Goal: Feedback & Contribution: Contribute content

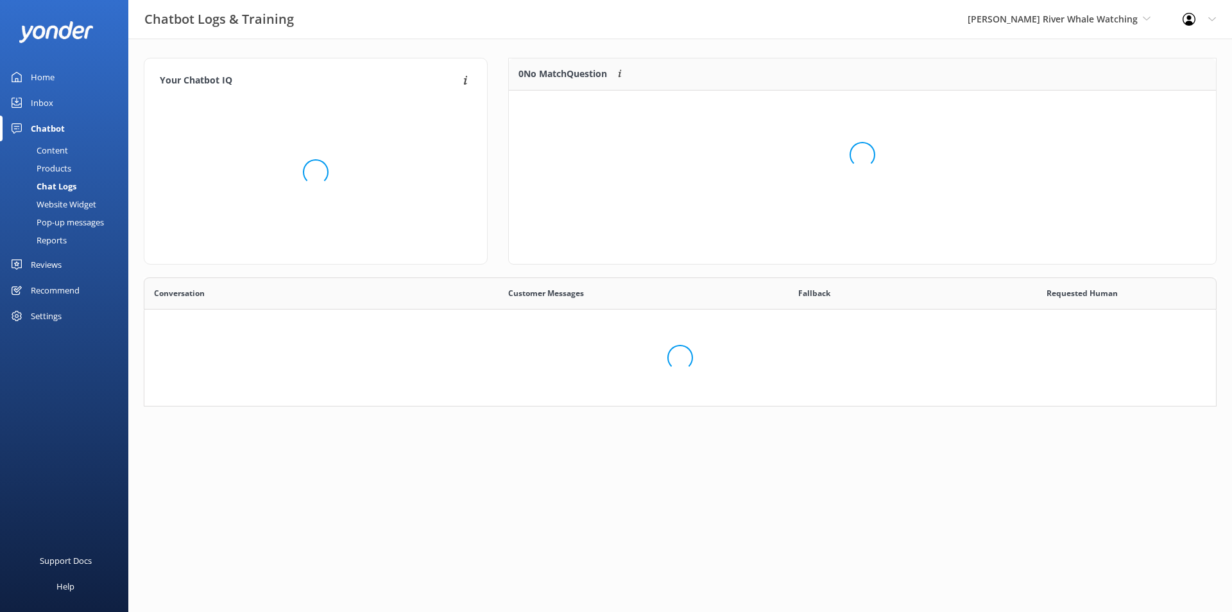
scroll to position [439, 1050]
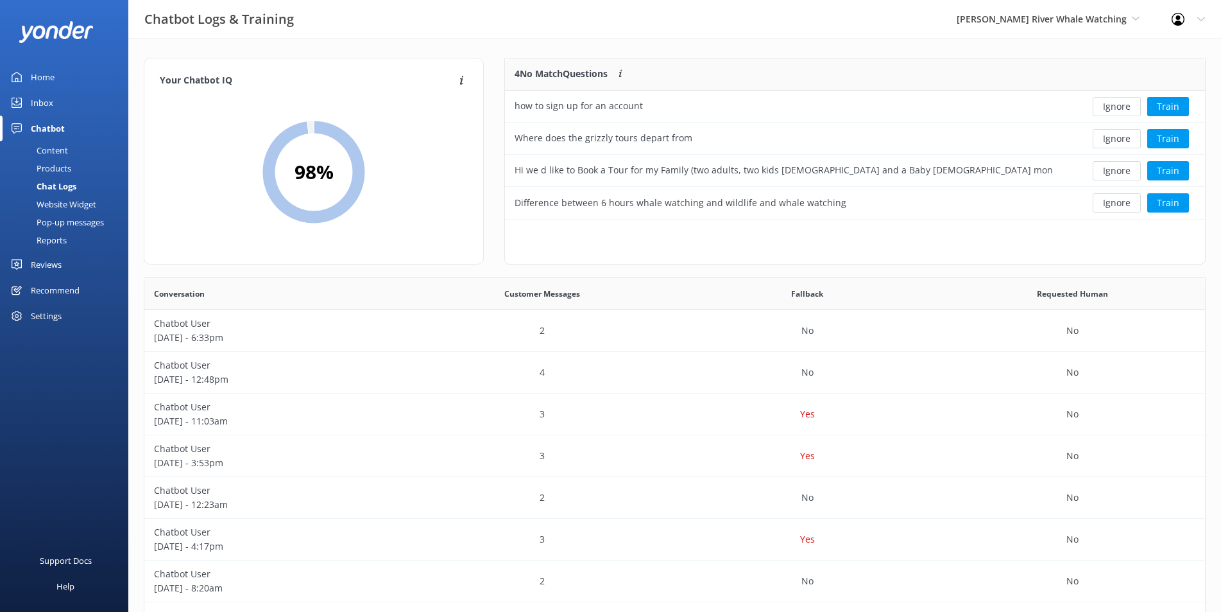
click at [52, 188] on div "Chat Logs" at bounding box center [42, 186] width 69 height 18
click at [390, 329] on p "Chatbot User" at bounding box center [277, 323] width 246 height 14
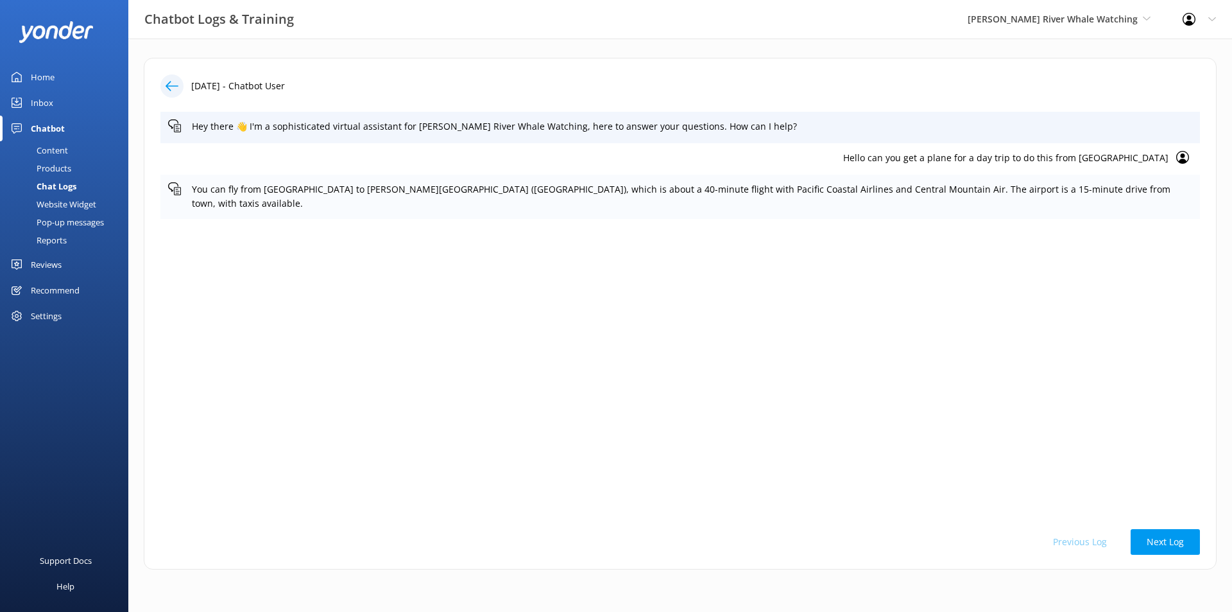
click at [176, 187] on use at bounding box center [174, 188] width 13 height 13
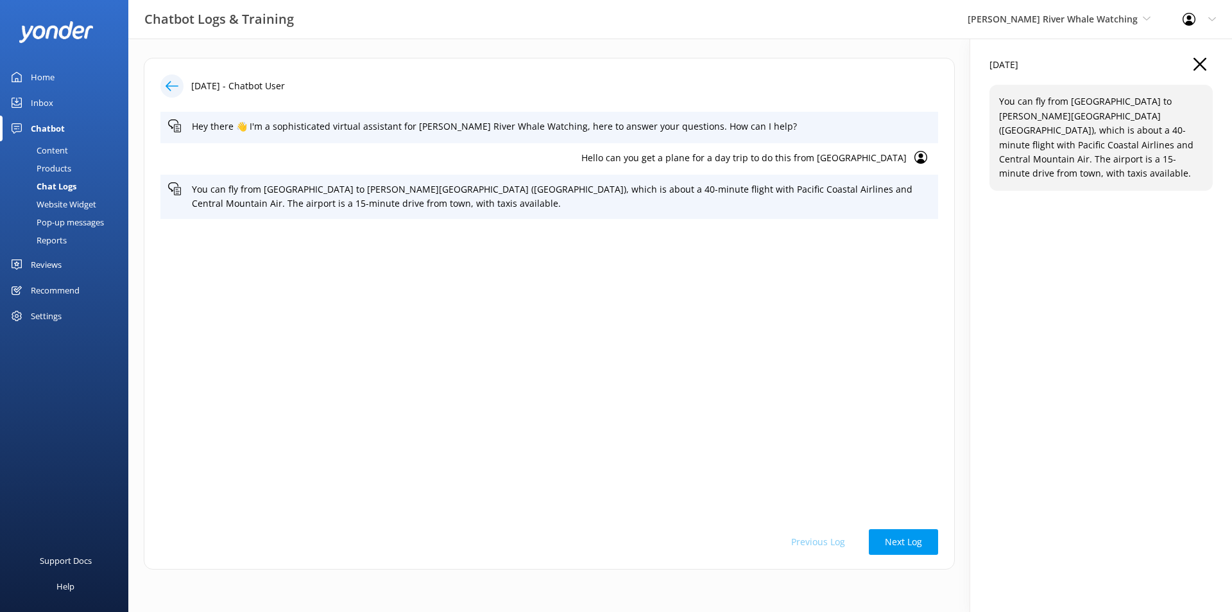
click at [43, 76] on div "Home" at bounding box center [43, 77] width 24 height 26
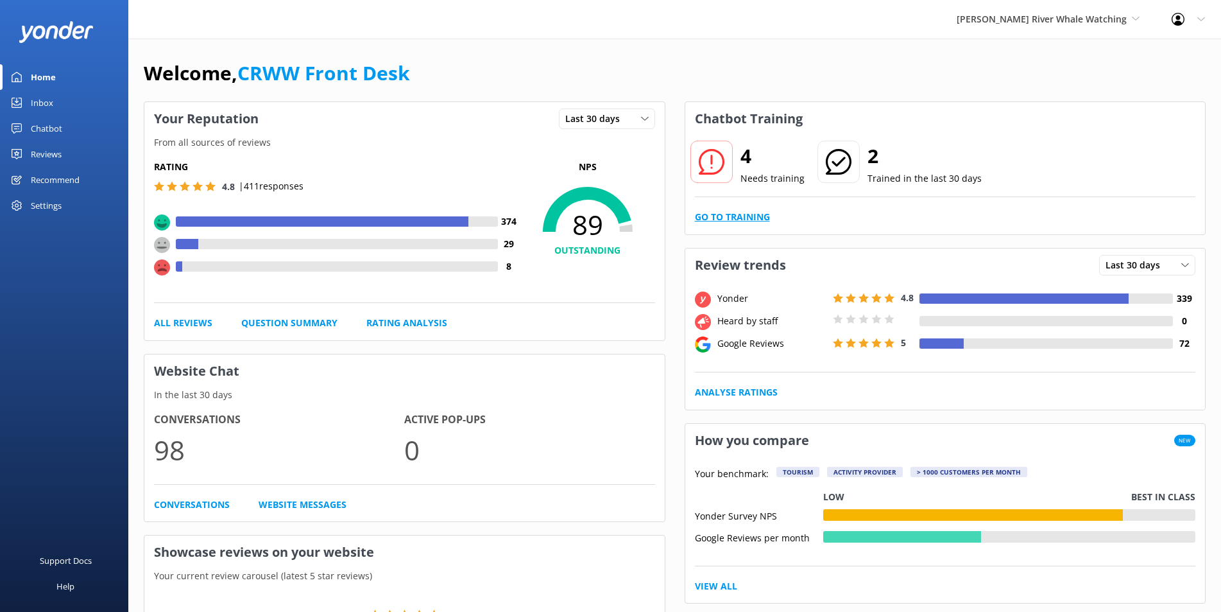
click at [711, 213] on link "Go to Training" at bounding box center [732, 217] width 75 height 14
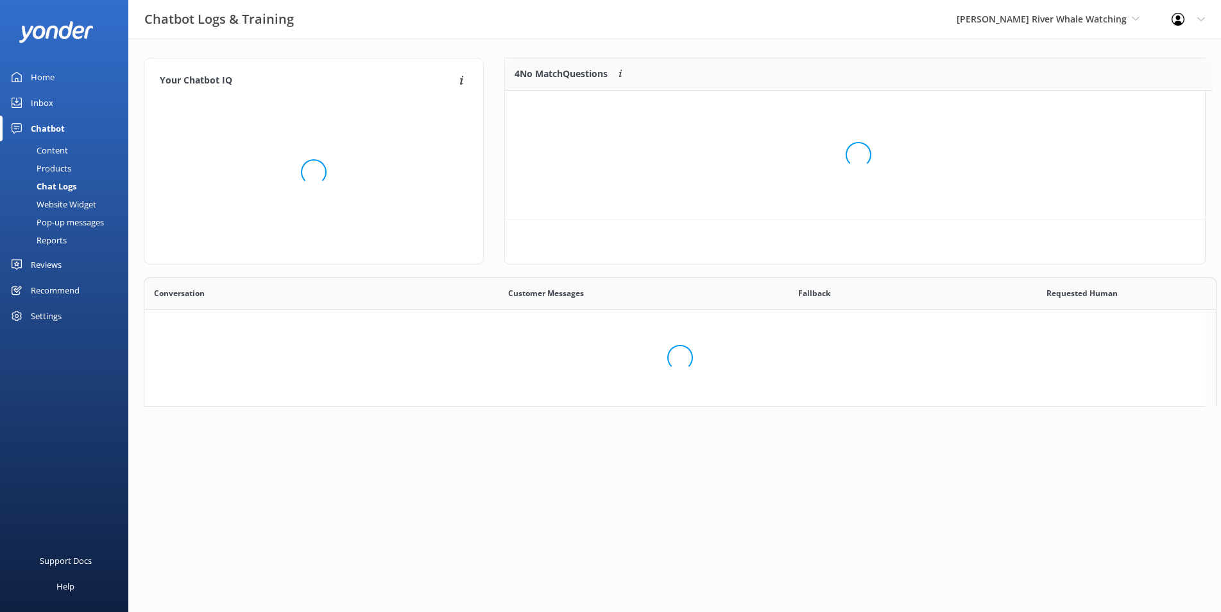
scroll to position [150, 689]
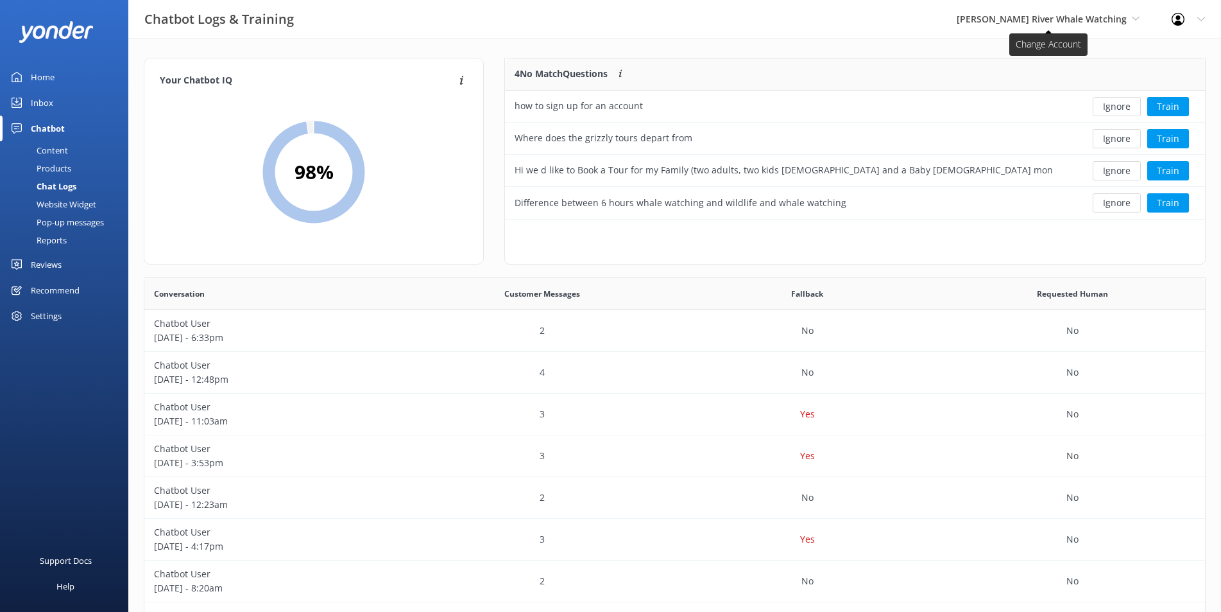
click at [1106, 17] on span "[PERSON_NAME] River Whale Watching" at bounding box center [1042, 19] width 170 height 12
click at [46, 188] on div "Chat Logs" at bounding box center [42, 186] width 69 height 18
click at [46, 100] on div "Inbox" at bounding box center [42, 103] width 22 height 26
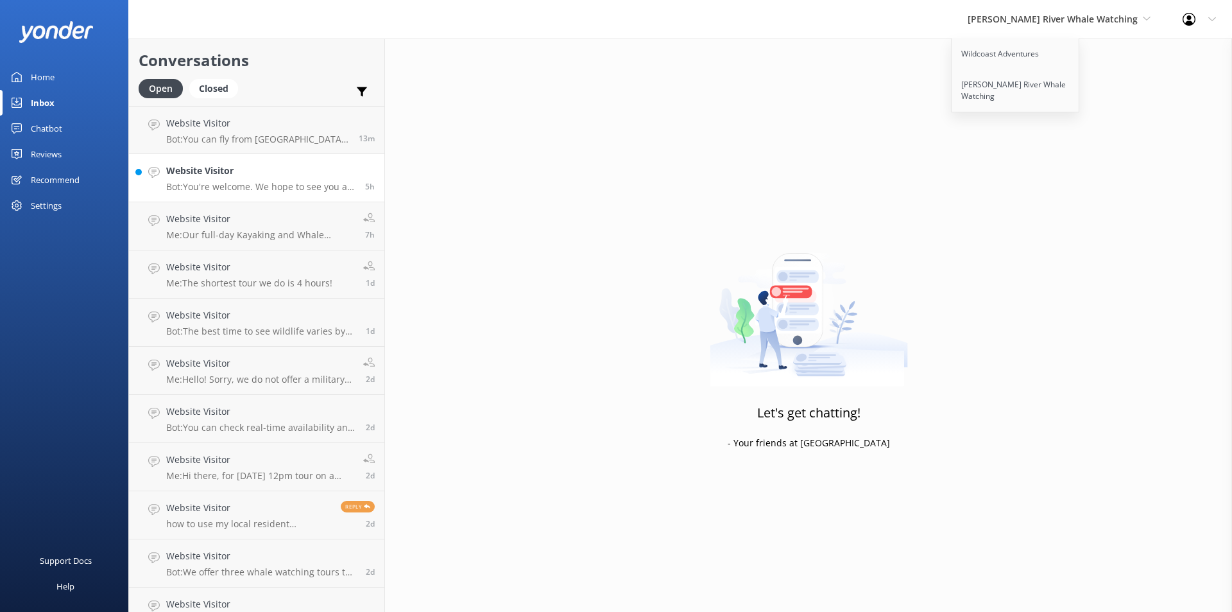
click at [229, 171] on h4 "Website Visitor" at bounding box center [260, 171] width 189 height 14
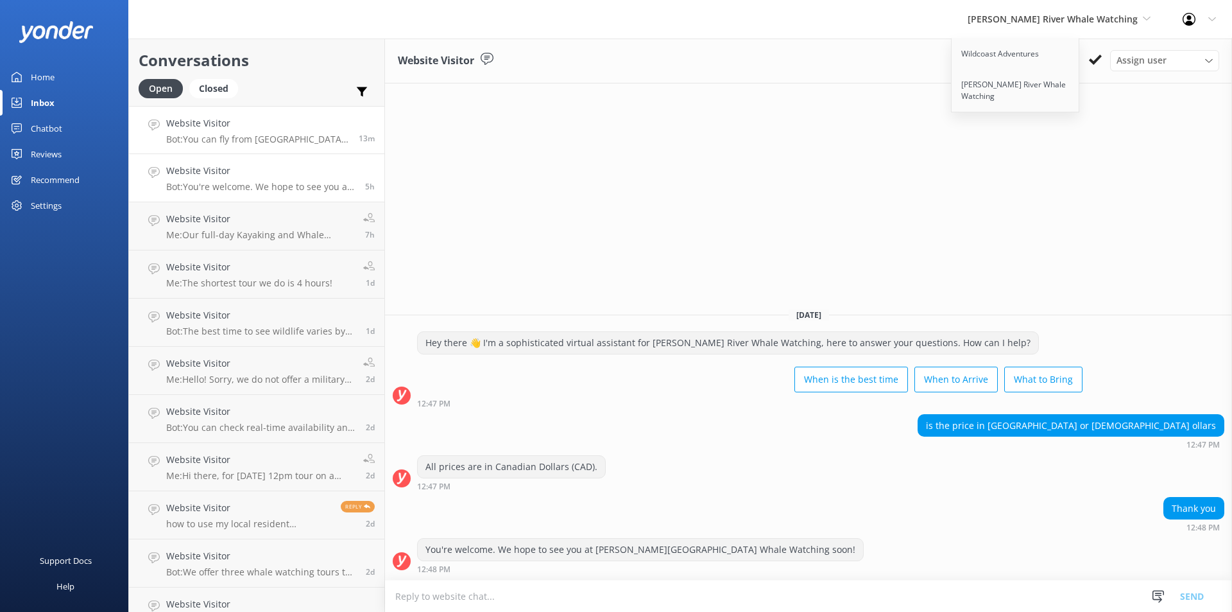
click at [214, 133] on div "Website Visitor Bot: You can fly from [GEOGRAPHIC_DATA] to [PERSON_NAME][GEOGRA…" at bounding box center [257, 130] width 183 height 28
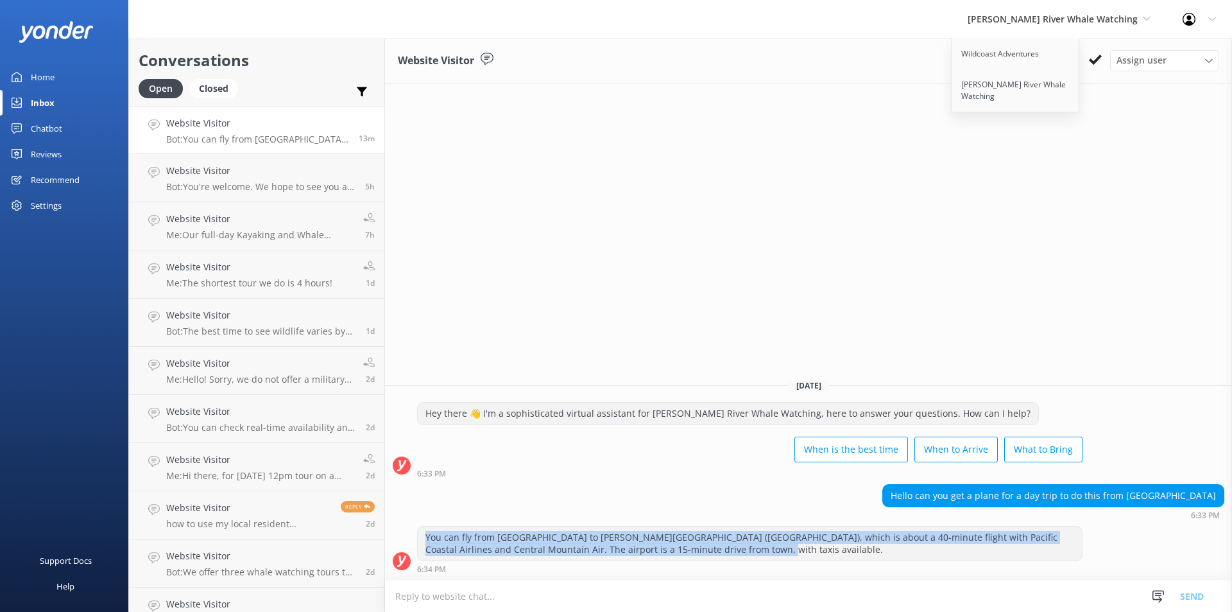
drag, startPoint x: 709, startPoint y: 552, endPoint x: 422, endPoint y: 540, distance: 287.1
click at [422, 540] on div "You can fly from [GEOGRAPHIC_DATA] to [PERSON_NAME][GEOGRAPHIC_DATA] ([GEOGRAPH…" at bounding box center [750, 543] width 664 height 34
copy div "You can fly from [GEOGRAPHIC_DATA] to [PERSON_NAME][GEOGRAPHIC_DATA] ([GEOGRAPH…"
click at [52, 70] on div "Home" at bounding box center [43, 77] width 24 height 26
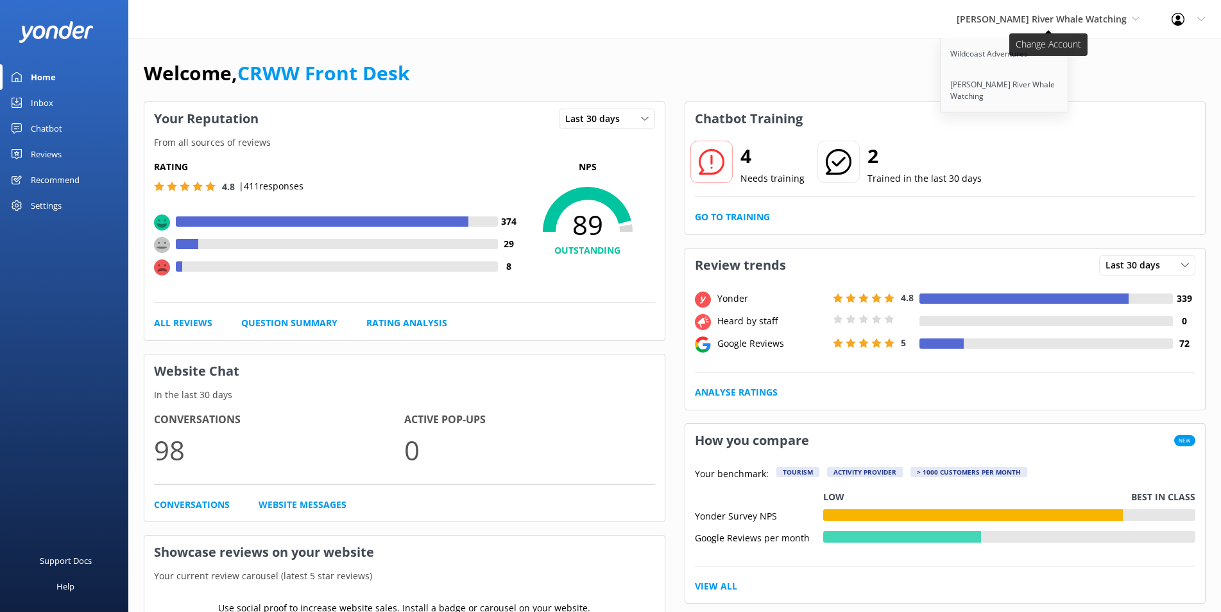
click at [1076, 21] on span "[PERSON_NAME] River Whale Watching" at bounding box center [1042, 19] width 170 height 12
click at [1064, 22] on span "[PERSON_NAME] River Whale Watching" at bounding box center [1042, 19] width 170 height 12
click at [1008, 54] on link "Wildcoast Adventures" at bounding box center [1005, 54] width 128 height 31
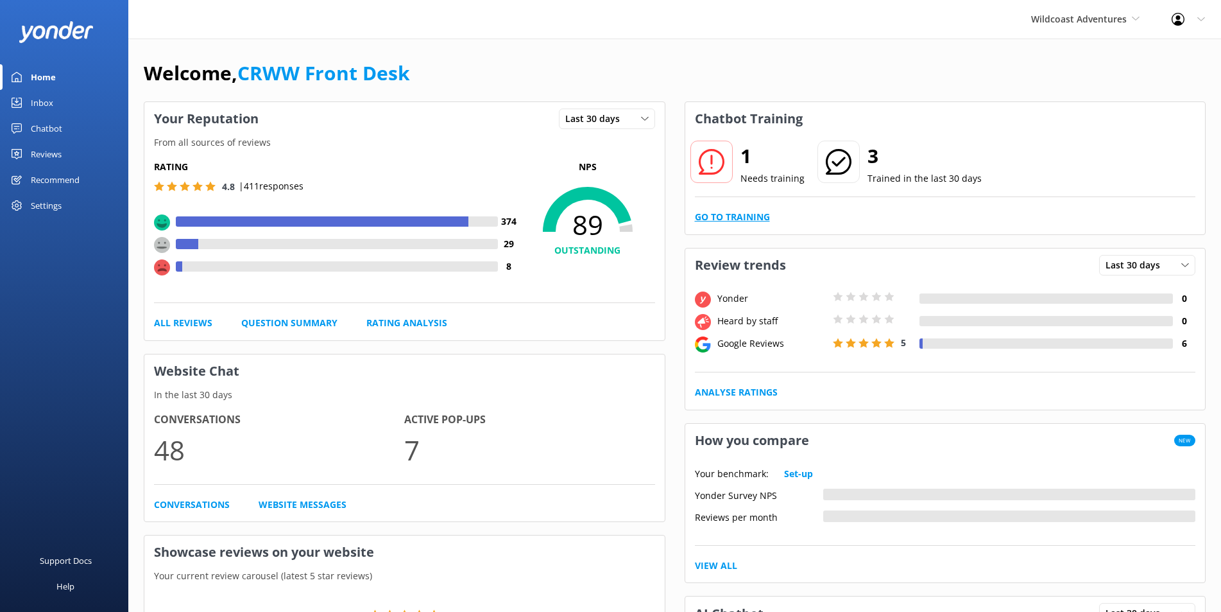
click at [732, 218] on link "Go to Training" at bounding box center [732, 217] width 75 height 14
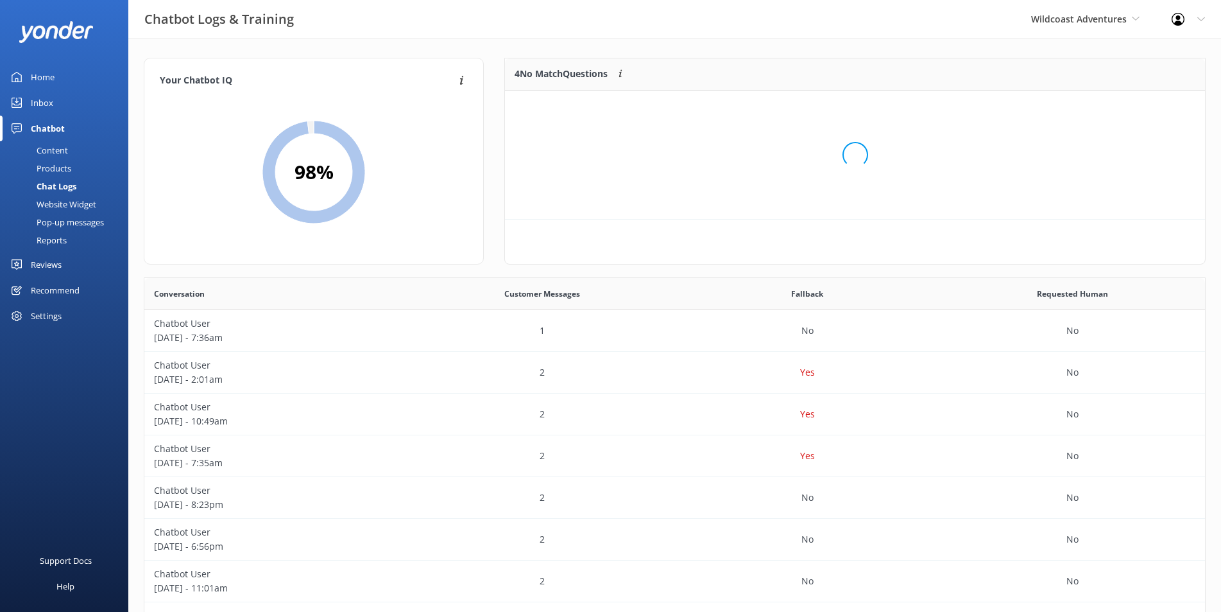
scroll to position [54, 689]
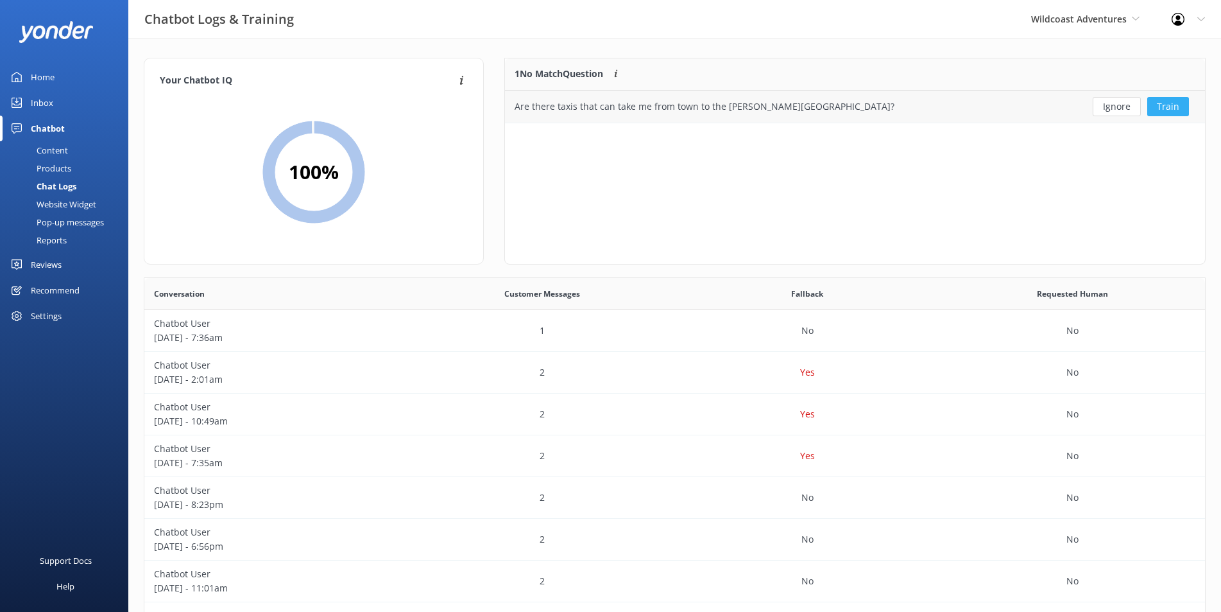
click at [1160, 105] on button "Train" at bounding box center [1168, 106] width 42 height 19
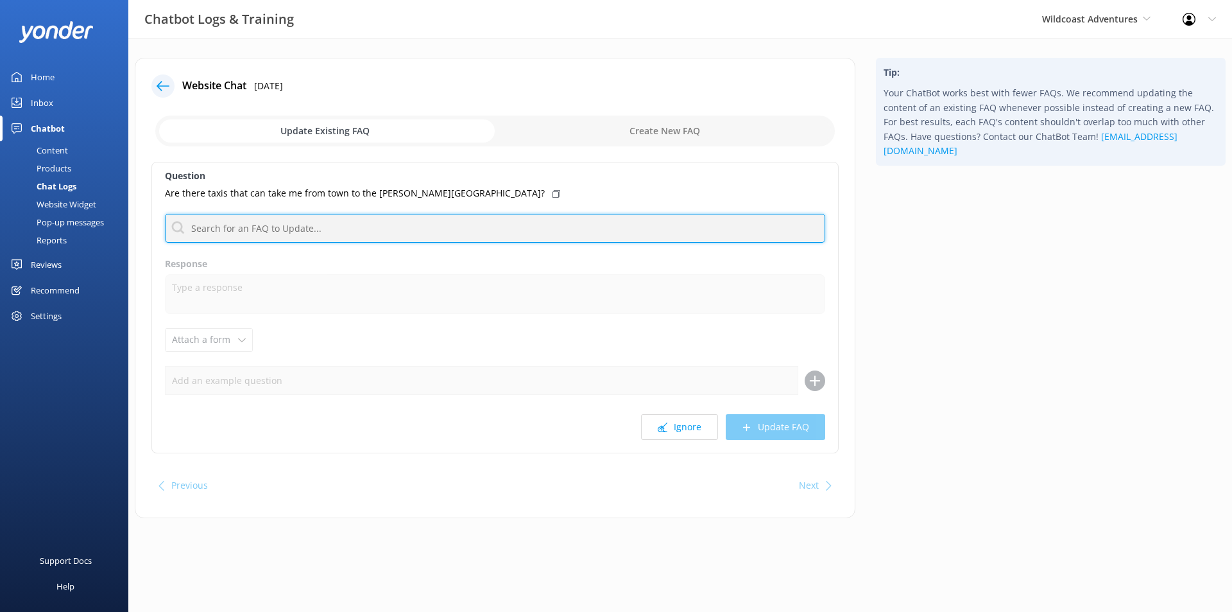
click at [336, 231] on input "text" at bounding box center [495, 228] width 660 height 29
type input "a"
type input "f"
type input "t"
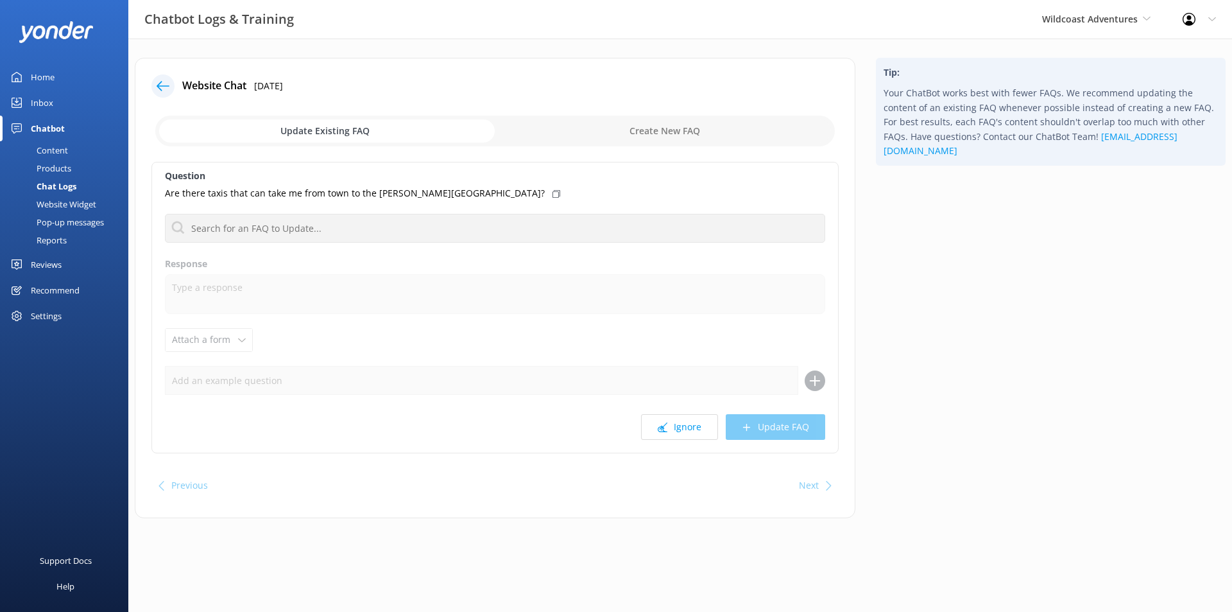
click at [660, 133] on input "checkbox" at bounding box center [495, 131] width 680 height 31
checkbox input "true"
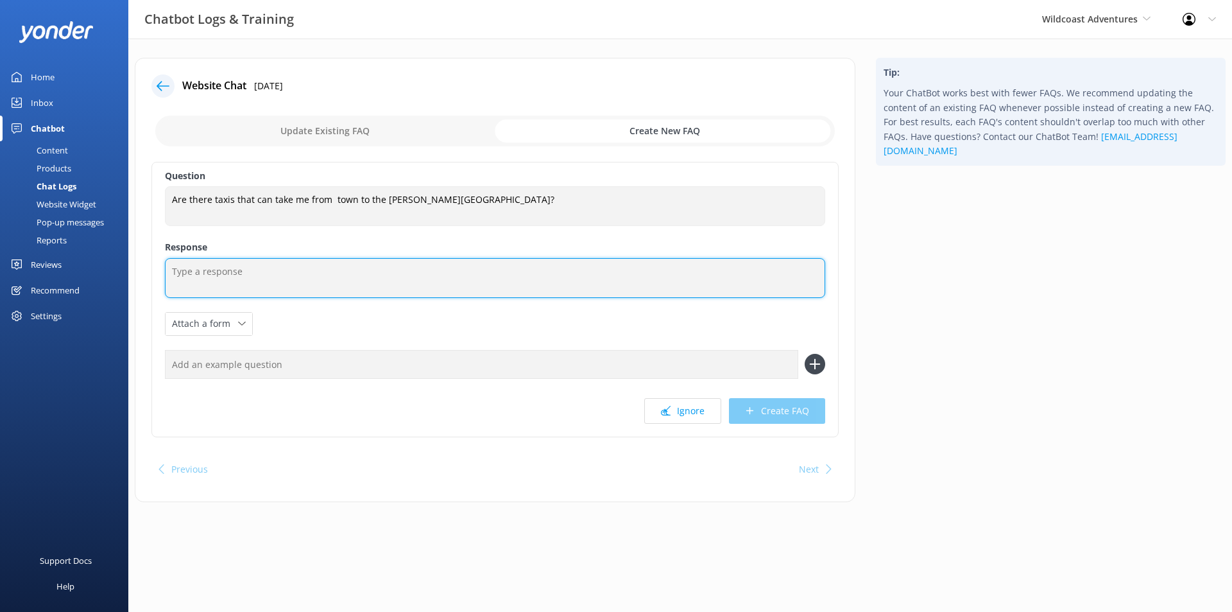
click at [205, 280] on textarea at bounding box center [495, 278] width 660 height 40
paste textarea "You can fly from [GEOGRAPHIC_DATA] to [PERSON_NAME][GEOGRAPHIC_DATA] ([GEOGRAPH…"
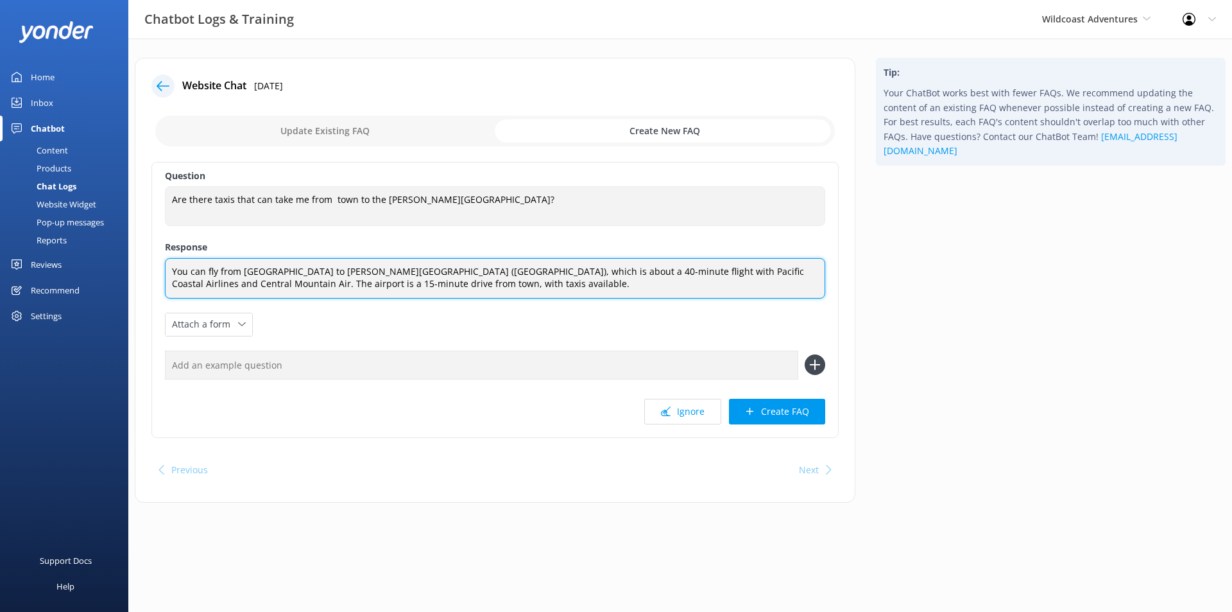
type textarea "You can fly from [GEOGRAPHIC_DATA] to [PERSON_NAME][GEOGRAPHIC_DATA] ([GEOGRAPH…"
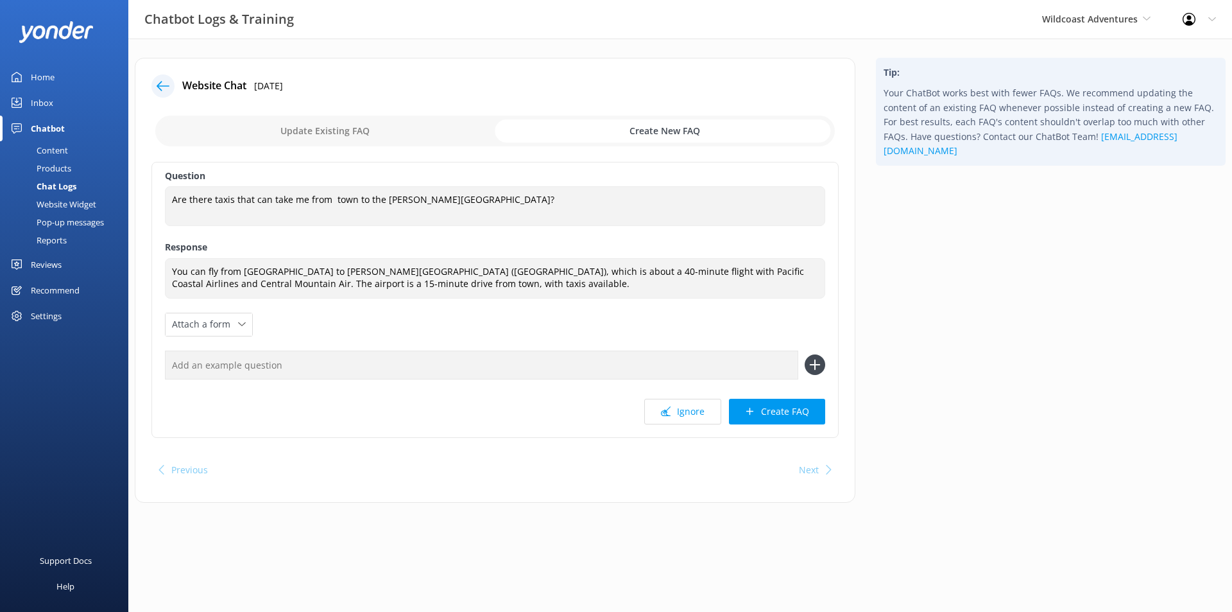
click at [281, 368] on input "text" at bounding box center [481, 364] width 633 height 29
type input "Does [PERSON_NAME][GEOGRAPHIC_DATA] have an airport?"
click at [778, 413] on button "Create FAQ" at bounding box center [777, 412] width 96 height 26
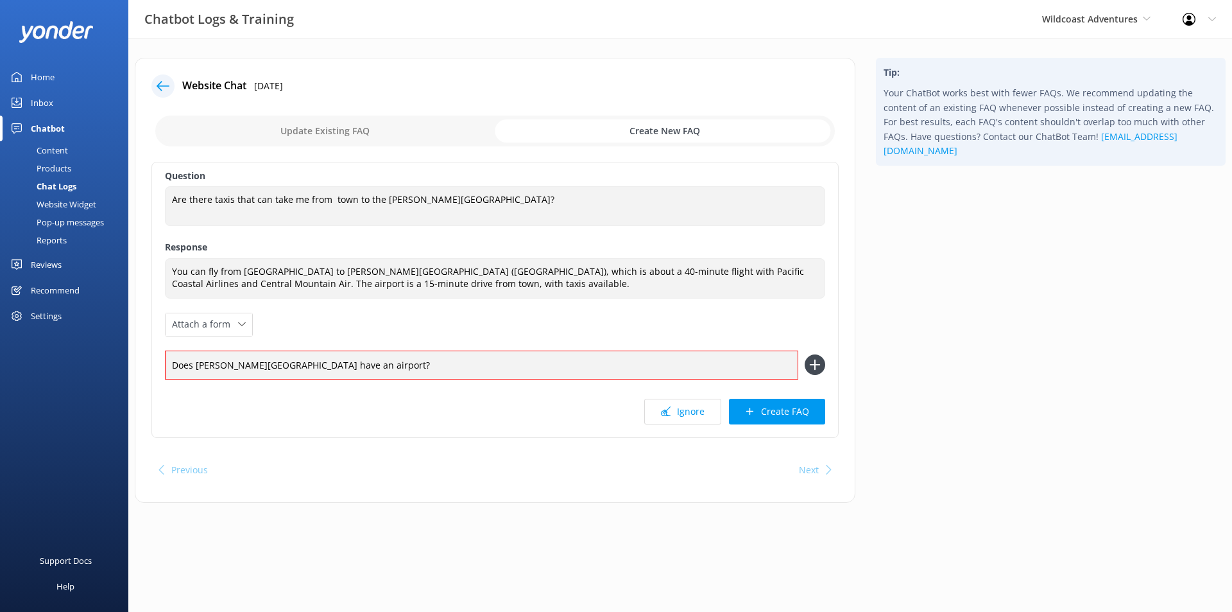
click at [813, 361] on icon at bounding box center [815, 364] width 21 height 21
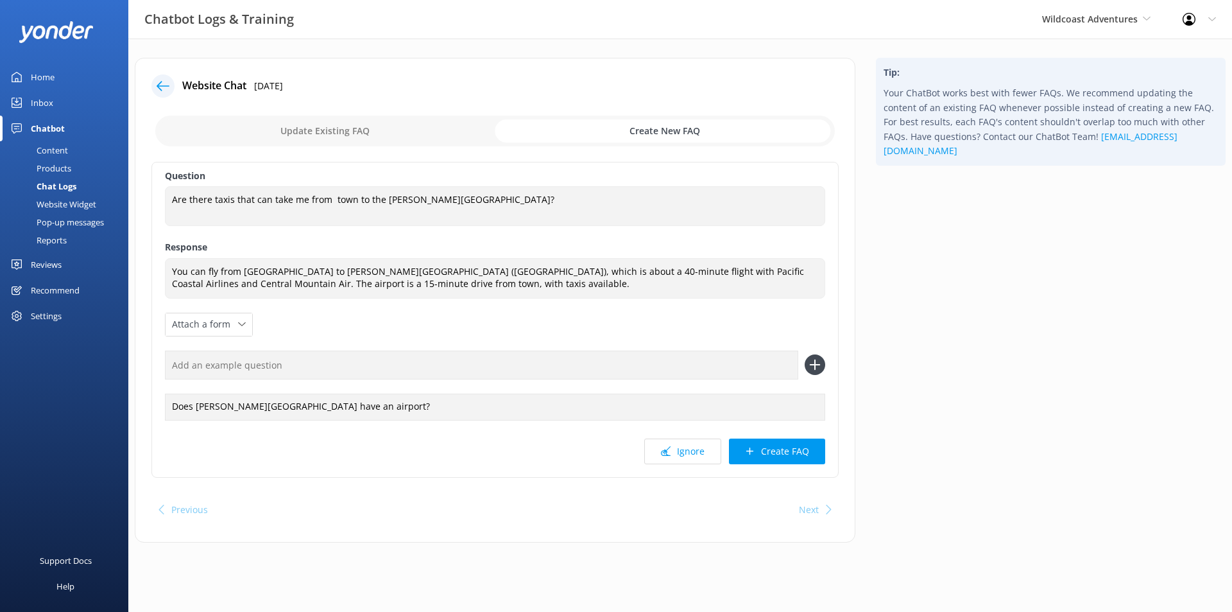
click at [230, 363] on input "text" at bounding box center [481, 364] width 633 height 29
type input "Does [PERSON_NAME] River have taxis?"
click at [342, 403] on div "Does [PERSON_NAME][GEOGRAPHIC_DATA] have an airport?" at bounding box center [495, 406] width 660 height 27
click at [818, 363] on icon at bounding box center [815, 364] width 21 height 21
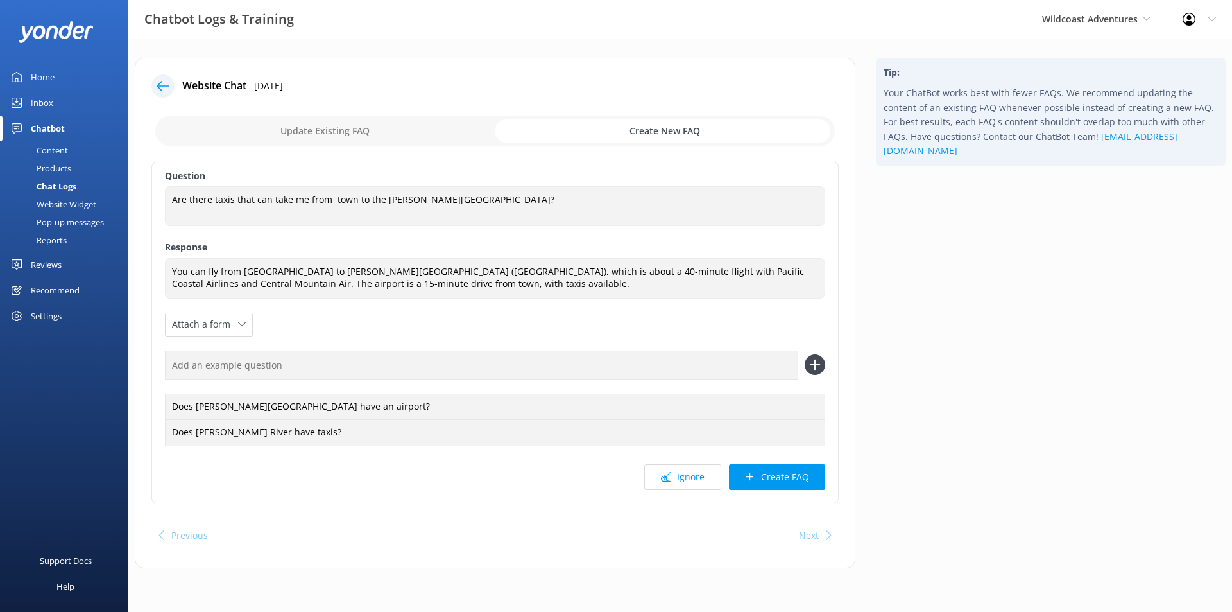
click at [366, 361] on input "text" at bounding box center [481, 364] width 633 height 29
type input "I"
type input "How do I get there from the airport?"
click at [817, 365] on use at bounding box center [814, 364] width 11 height 11
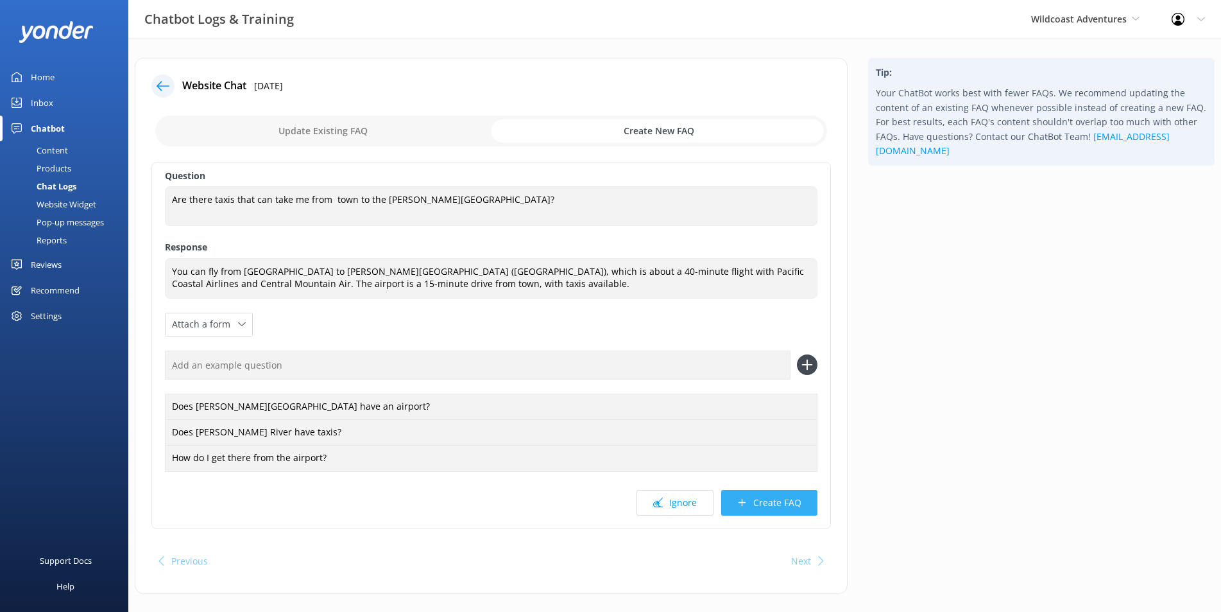
click at [777, 506] on button "Create FAQ" at bounding box center [769, 503] width 96 height 26
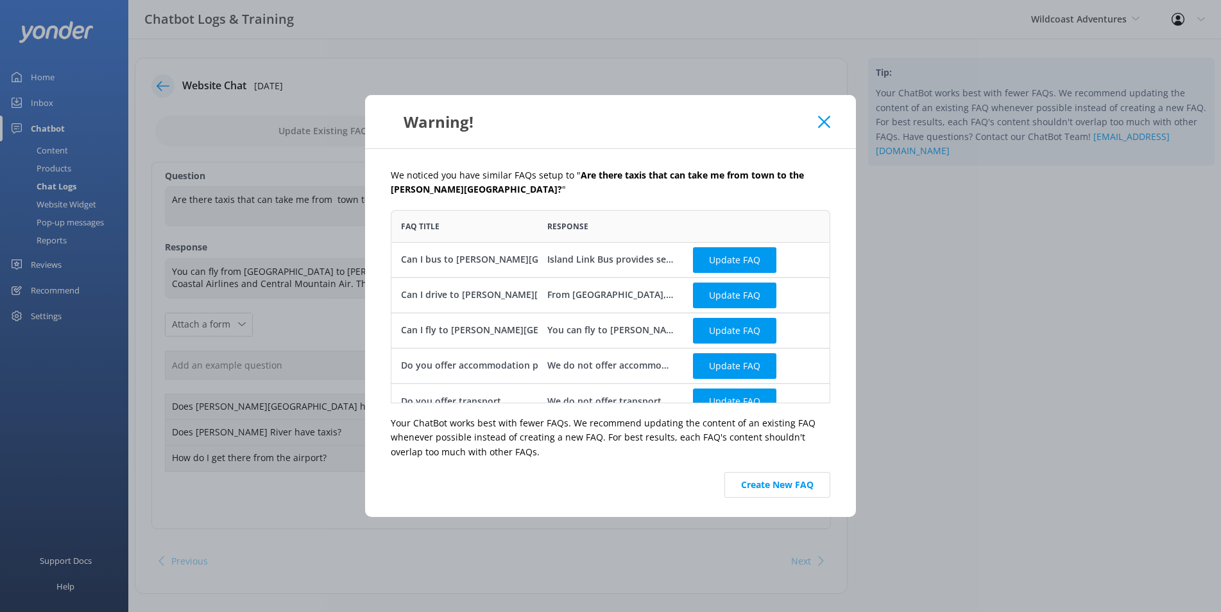
scroll to position [182, 429]
click at [489, 323] on div "Can I fly to [PERSON_NAME][GEOGRAPHIC_DATA] and [GEOGRAPHIC_DATA]" at bounding box center [564, 330] width 327 height 14
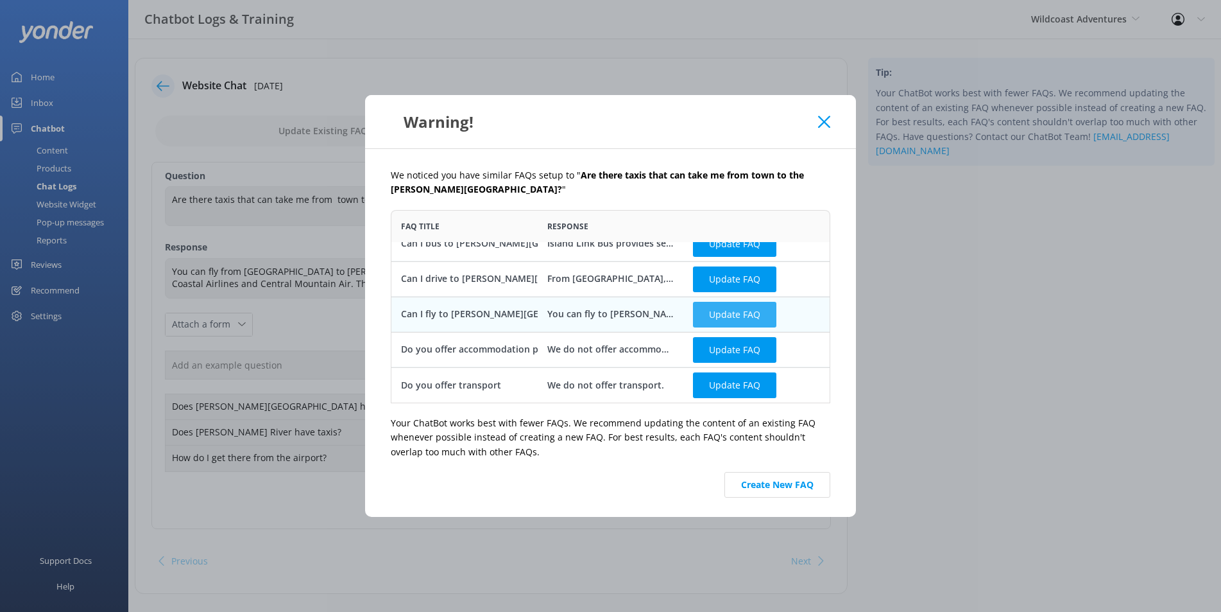
click at [723, 313] on button "Update FAQ" at bounding box center [734, 314] width 83 height 26
checkbox input "false"
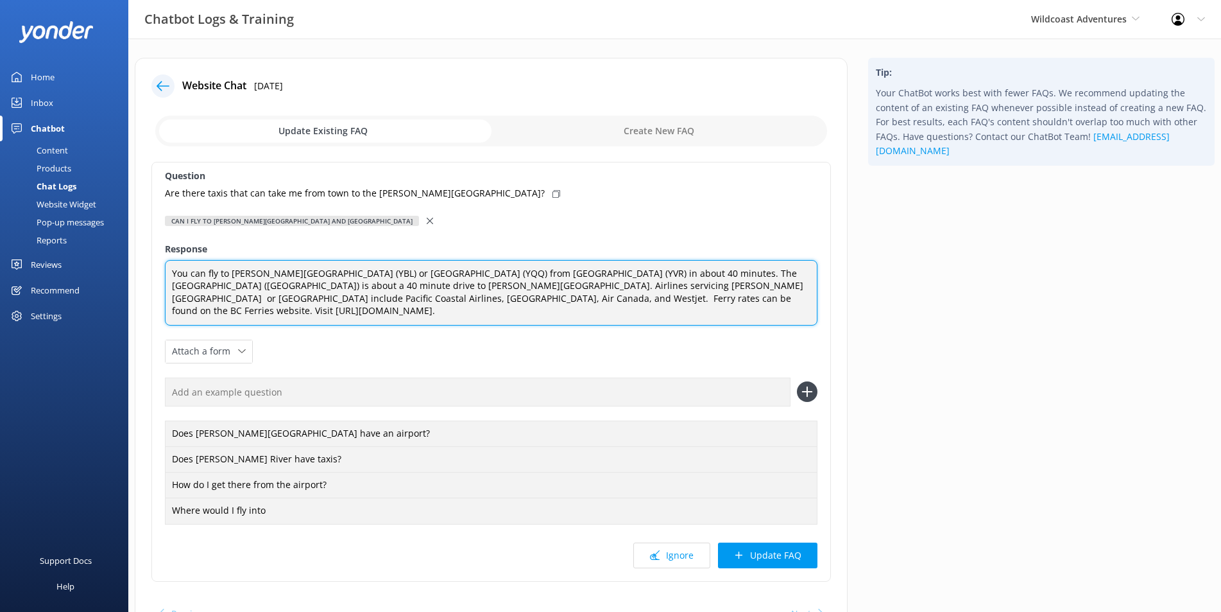
click at [756, 299] on textarea "You can fly to [PERSON_NAME][GEOGRAPHIC_DATA] (YBL) or [GEOGRAPHIC_DATA] (YQQ) …" at bounding box center [491, 292] width 653 height 65
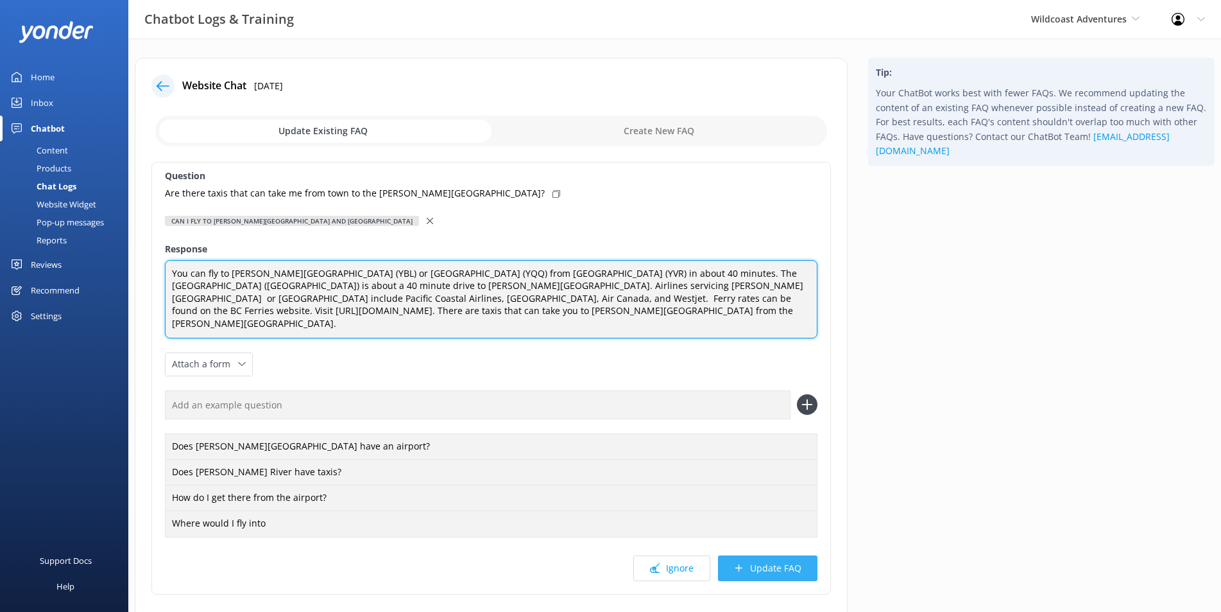
type textarea "You can fly to [PERSON_NAME][GEOGRAPHIC_DATA] (YBL) or [GEOGRAPHIC_DATA] (YQQ) …"
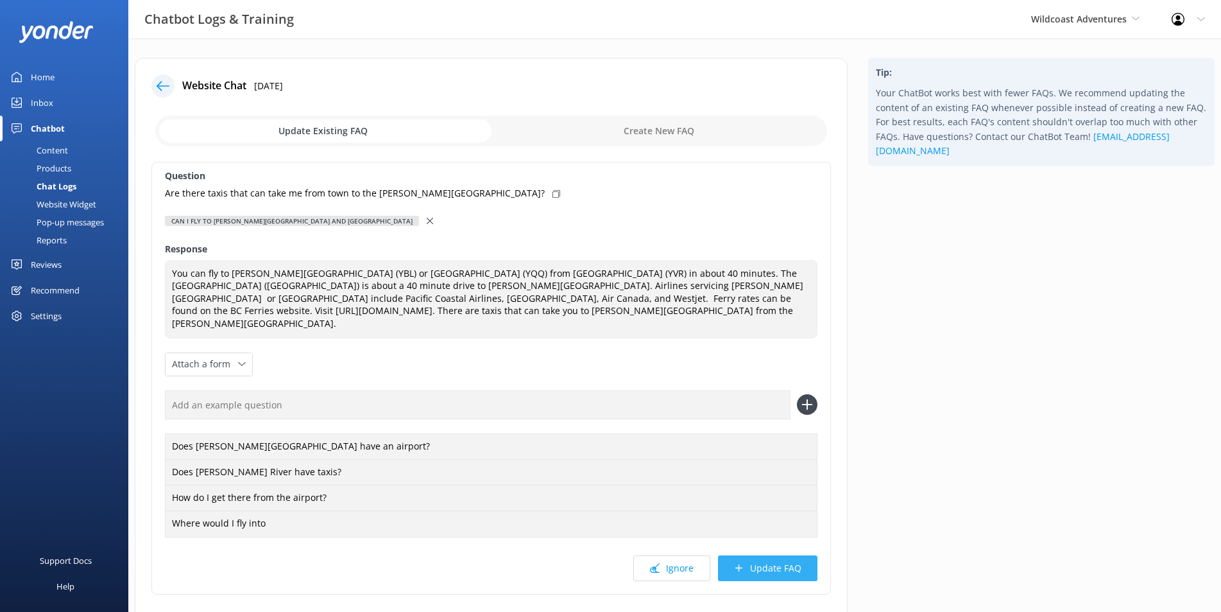
click at [786, 555] on button "Update FAQ" at bounding box center [767, 568] width 99 height 26
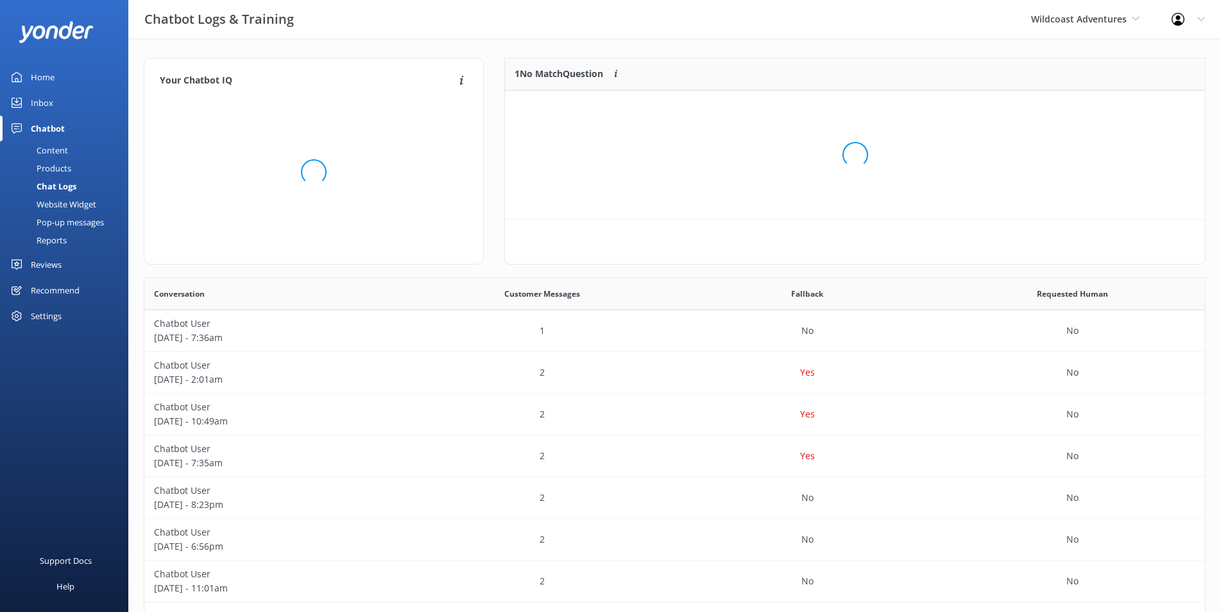
scroll to position [150, 689]
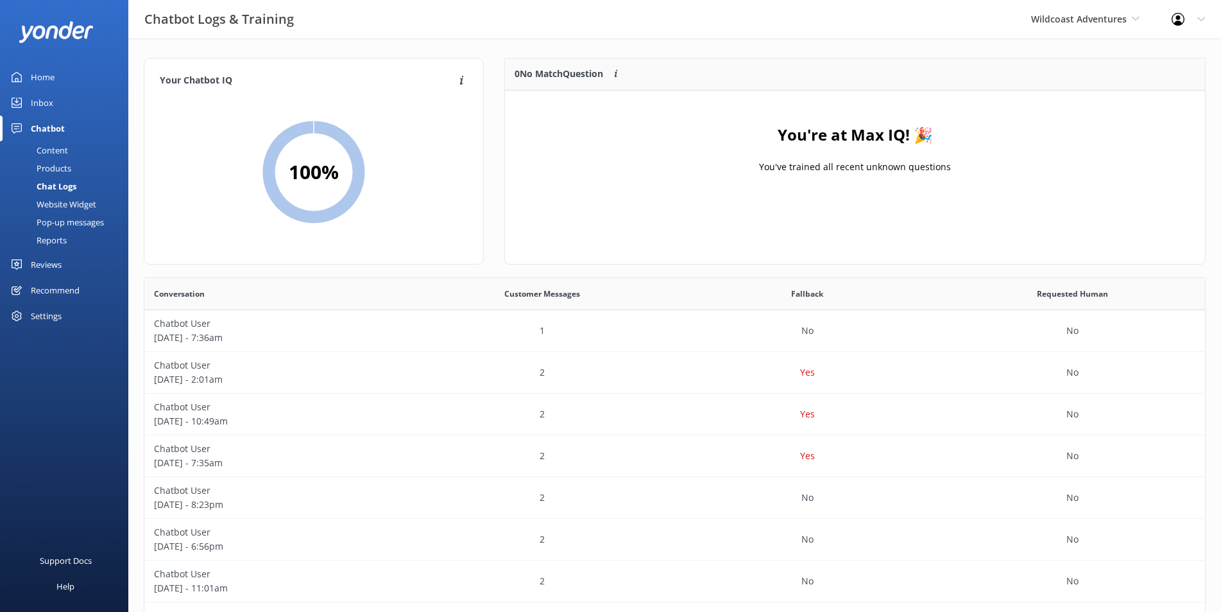
click at [42, 78] on div "Home" at bounding box center [43, 77] width 24 height 26
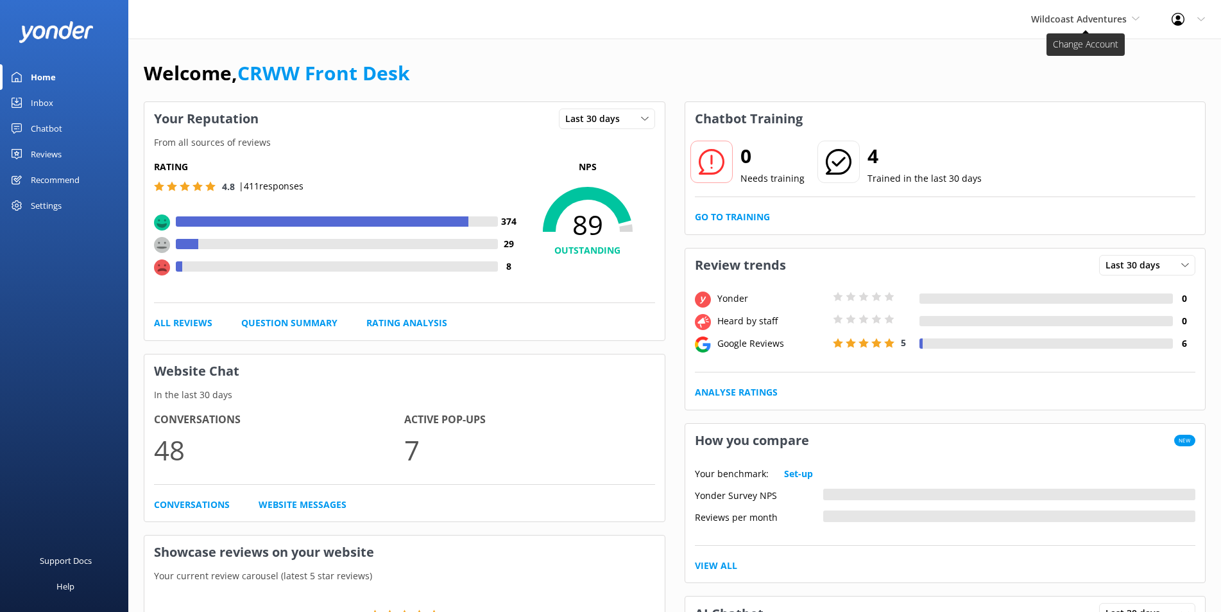
click at [1095, 19] on span "Wildcoast Adventures" at bounding box center [1079, 19] width 96 height 12
click at [1069, 86] on link "[PERSON_NAME] River Whale Watching" at bounding box center [1079, 90] width 128 height 42
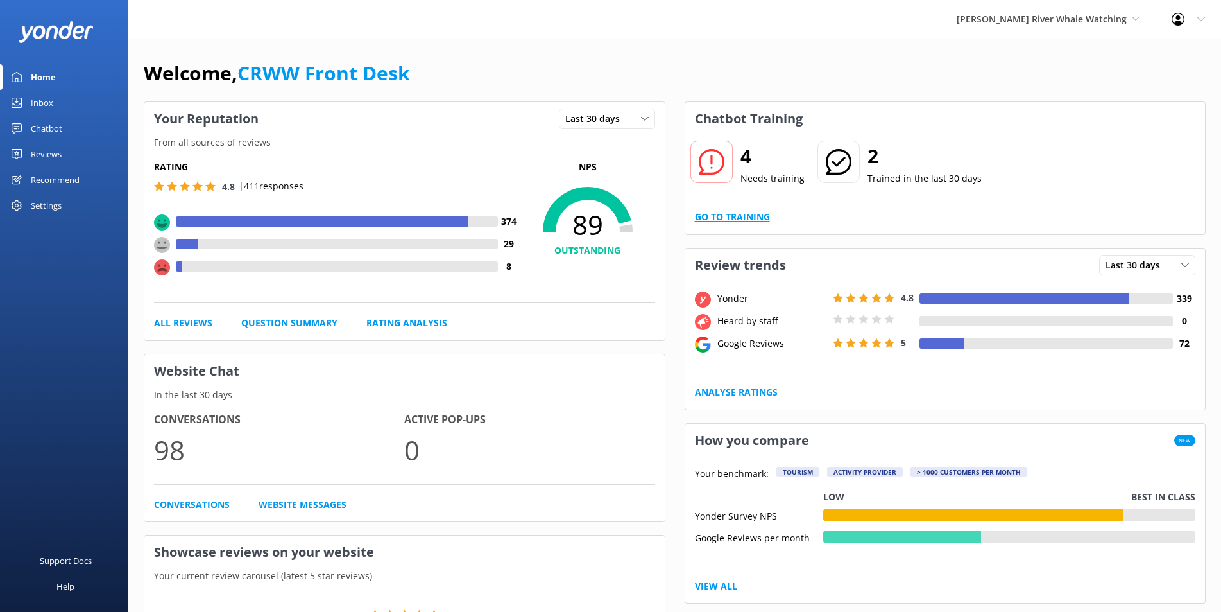
click at [711, 217] on link "Go to Training" at bounding box center [732, 217] width 75 height 14
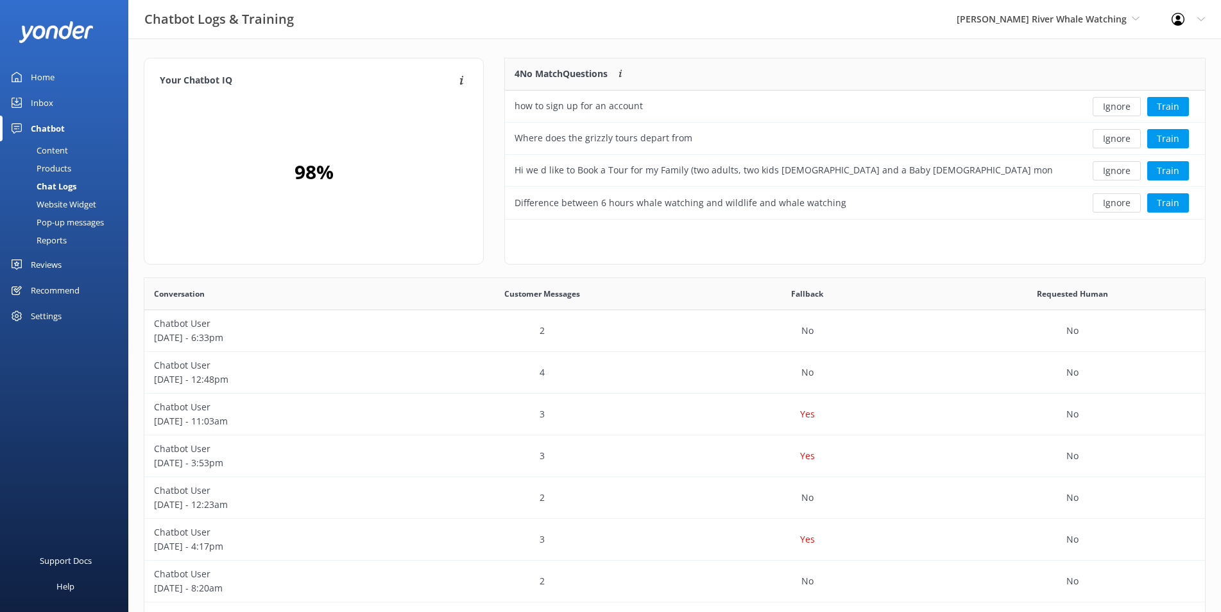
scroll to position [150, 689]
click at [1169, 107] on button "Train" at bounding box center [1168, 106] width 42 height 19
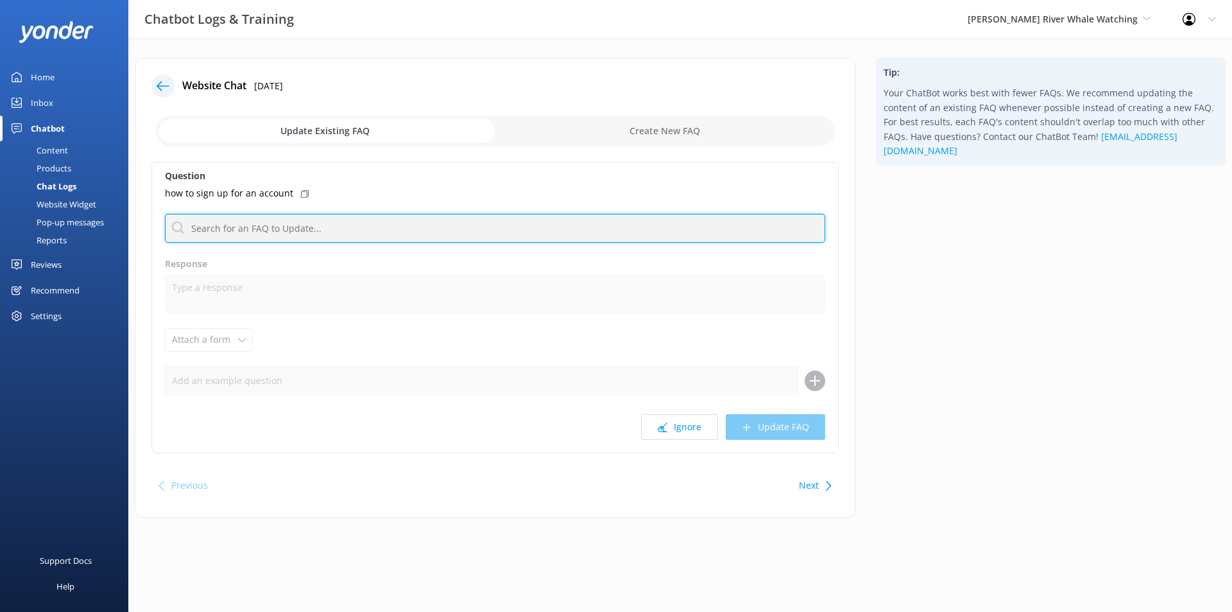
click at [296, 235] on input "text" at bounding box center [495, 228] width 660 height 29
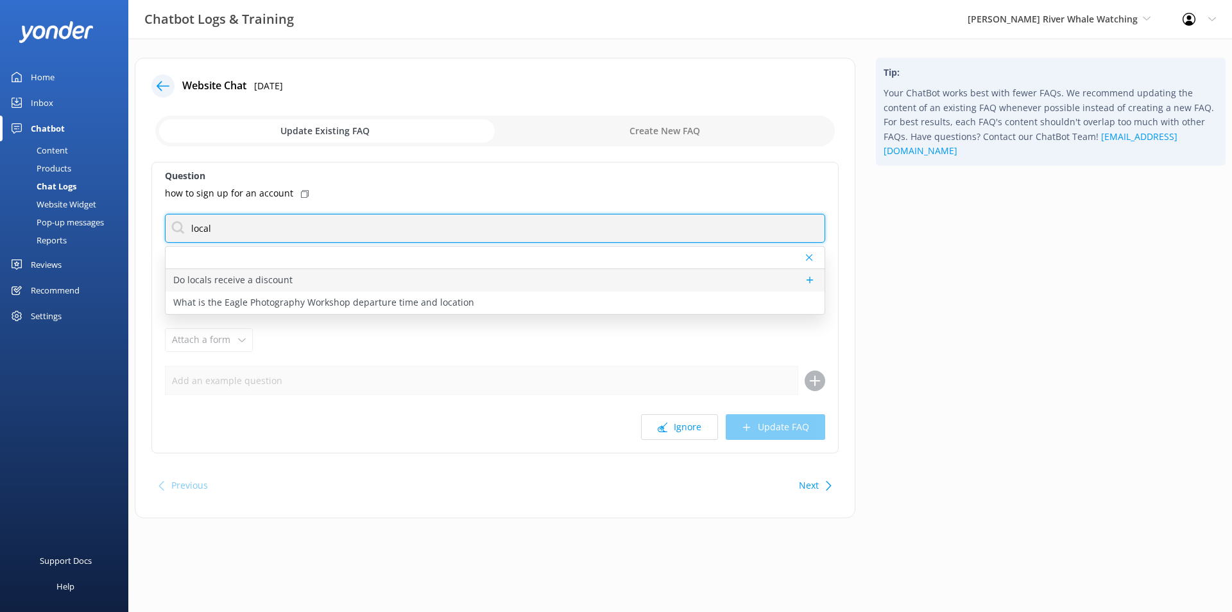
type input "local"
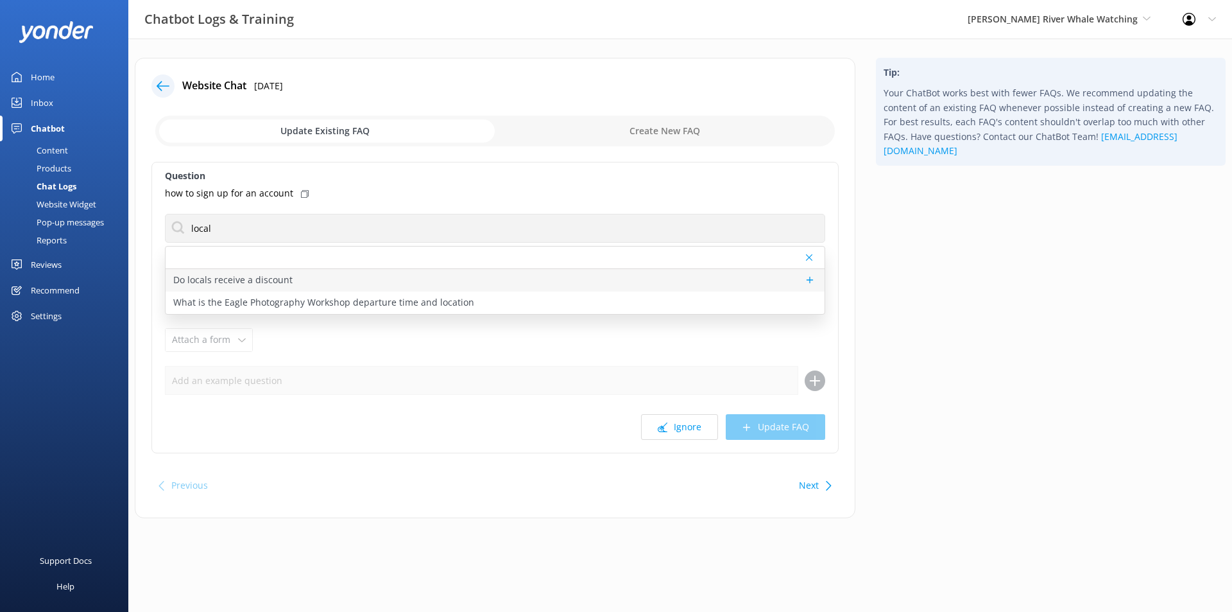
click at [328, 277] on div "Do locals receive a discount" at bounding box center [495, 280] width 659 height 22
type textarea "We're committed to supporting the vibrant communities that make our region spec…"
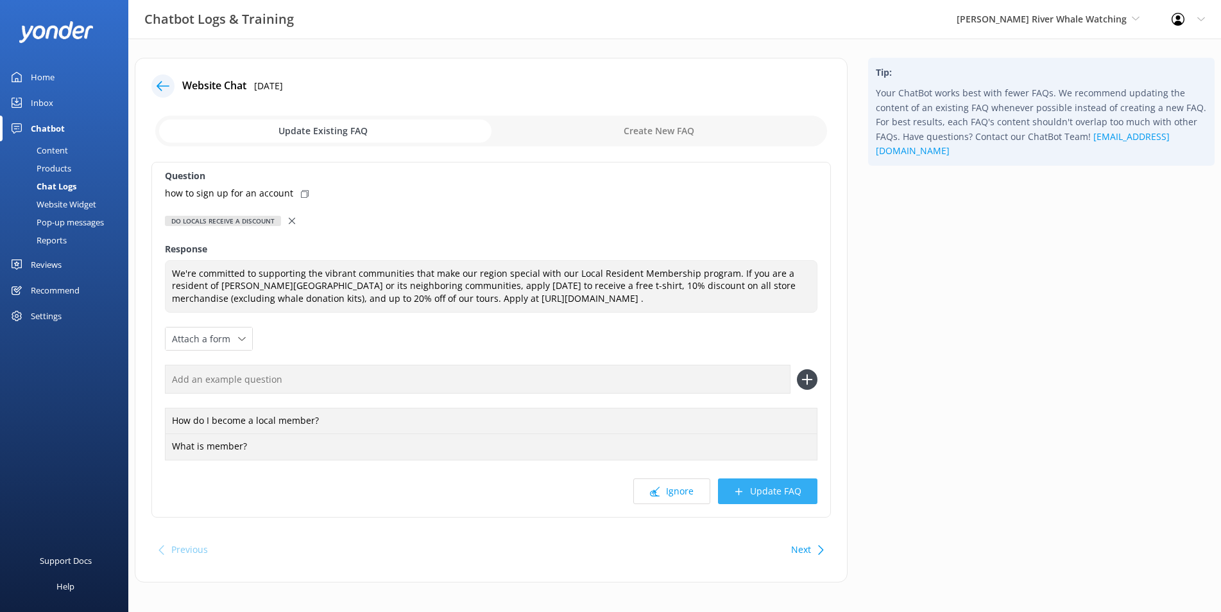
click at [772, 492] on button "Update FAQ" at bounding box center [767, 491] width 99 height 26
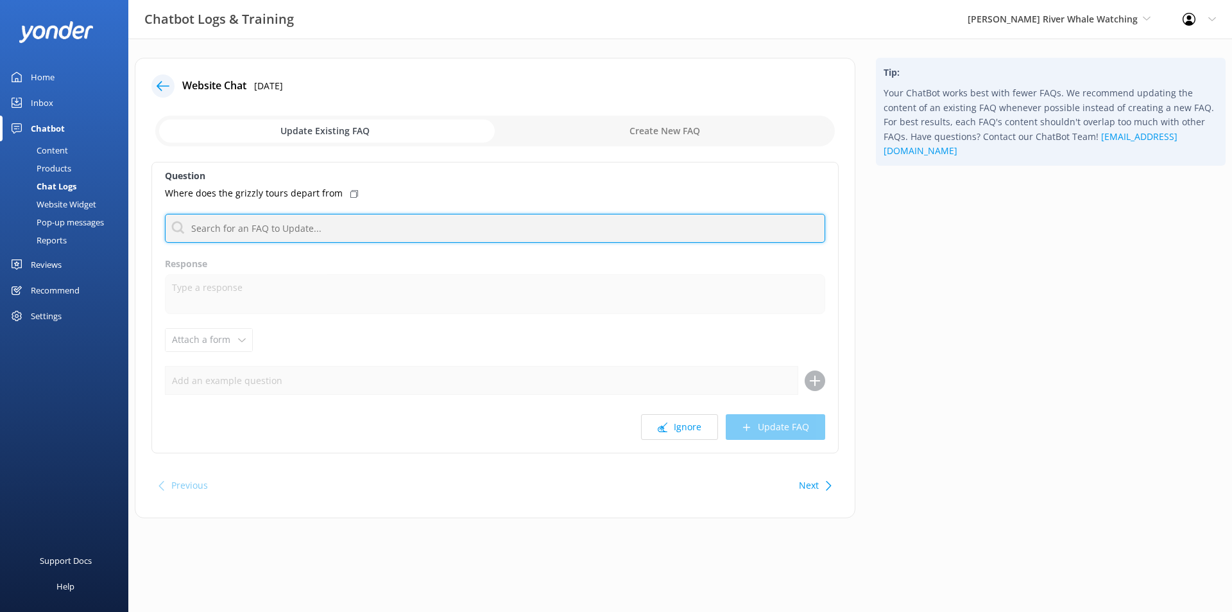
click at [382, 225] on input "text" at bounding box center [495, 228] width 660 height 29
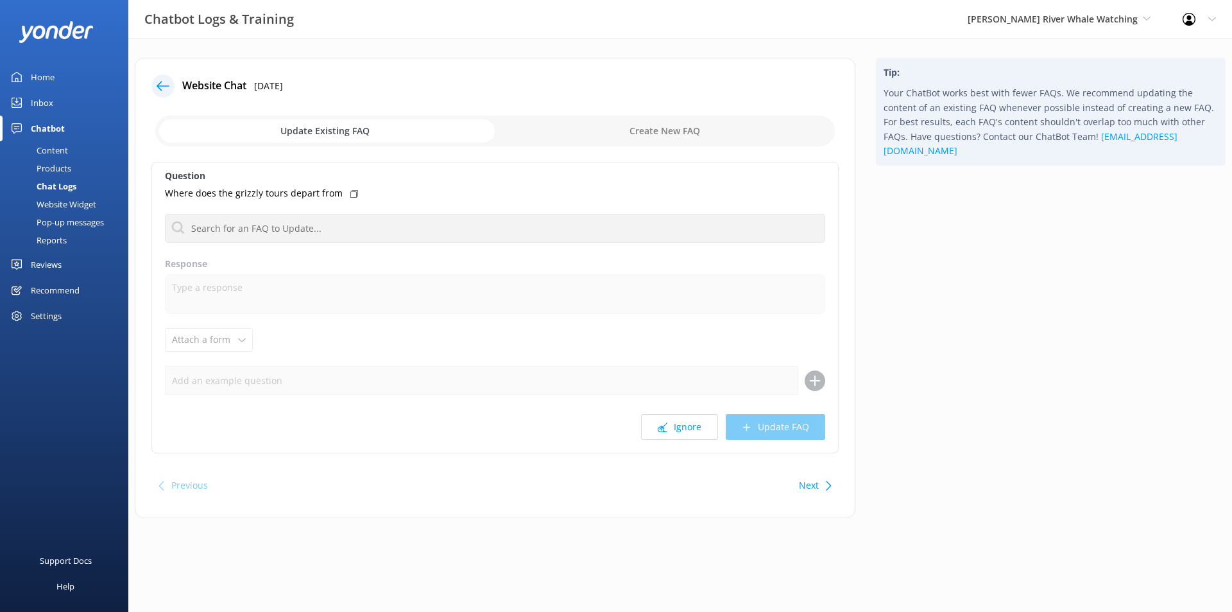
click at [41, 83] on div "Home" at bounding box center [43, 77] width 24 height 26
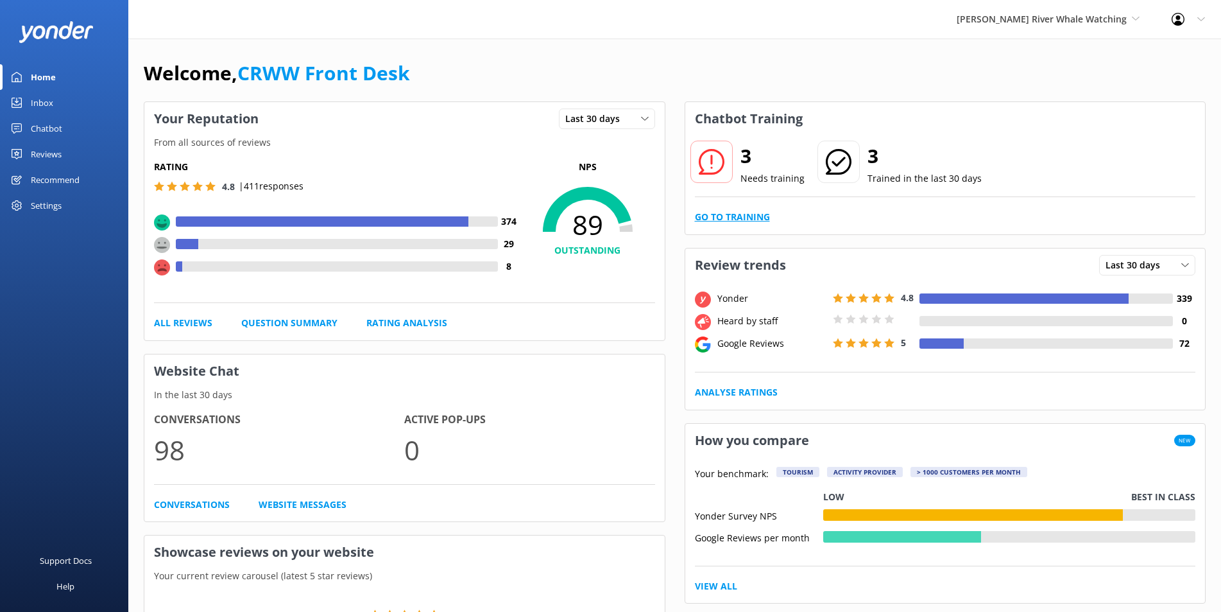
click at [723, 212] on link "Go to Training" at bounding box center [732, 217] width 75 height 14
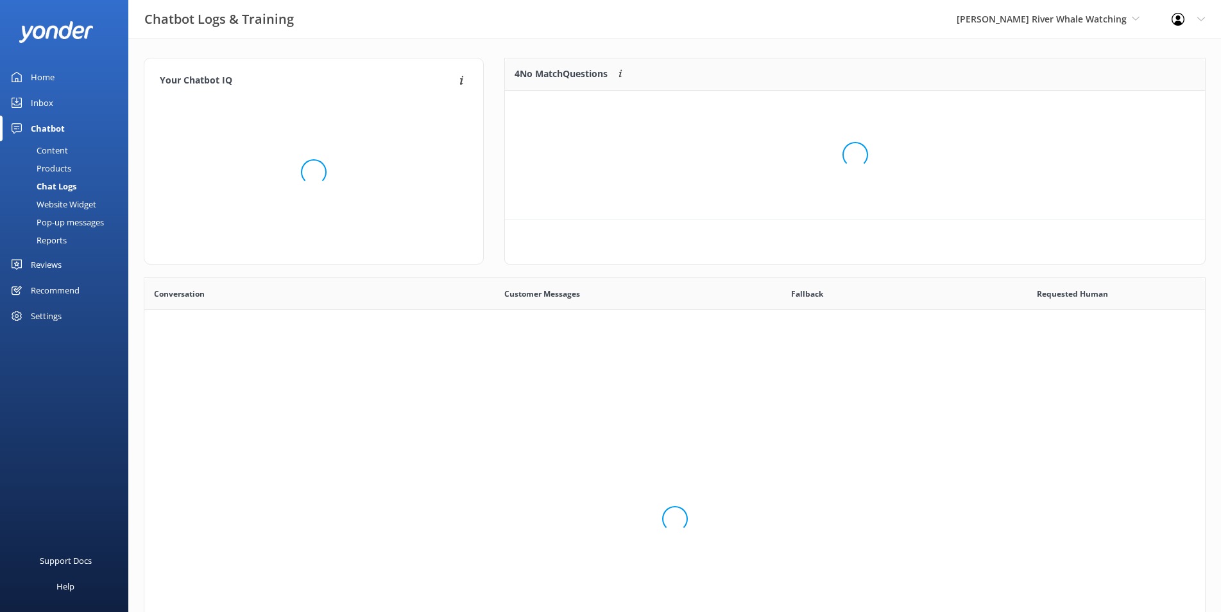
scroll to position [118, 689]
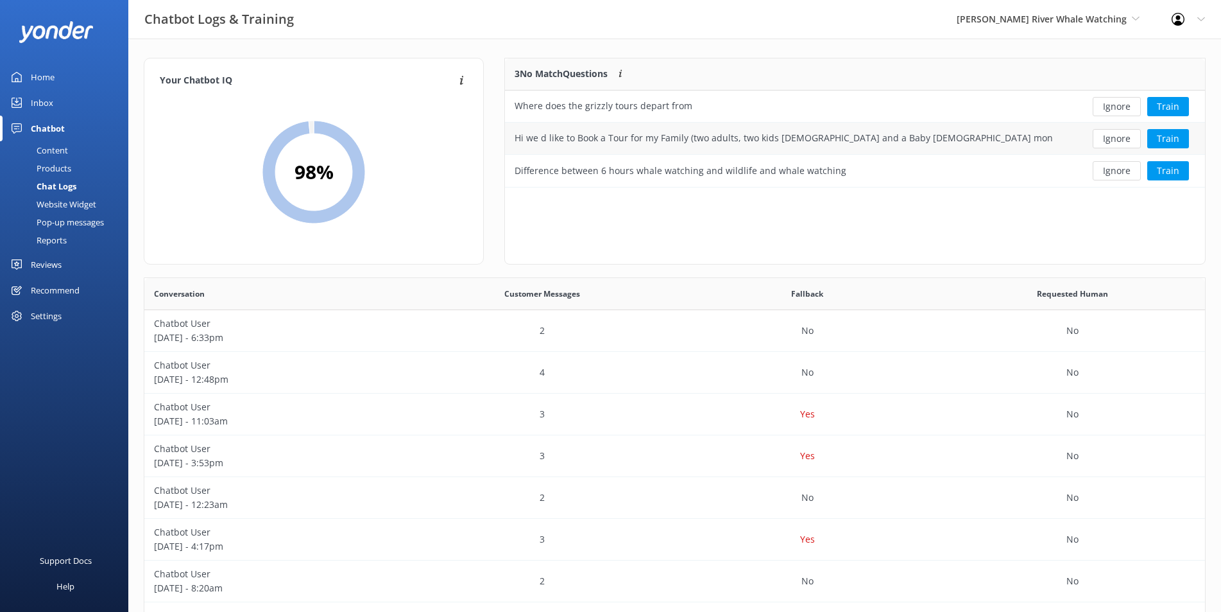
click at [1008, 137] on div "Hi we d like to Book a Tour for my Family (two adults, two kids [DEMOGRAPHIC_DA…" at bounding box center [784, 138] width 538 height 14
click at [1170, 141] on button "Train" at bounding box center [1168, 138] width 42 height 19
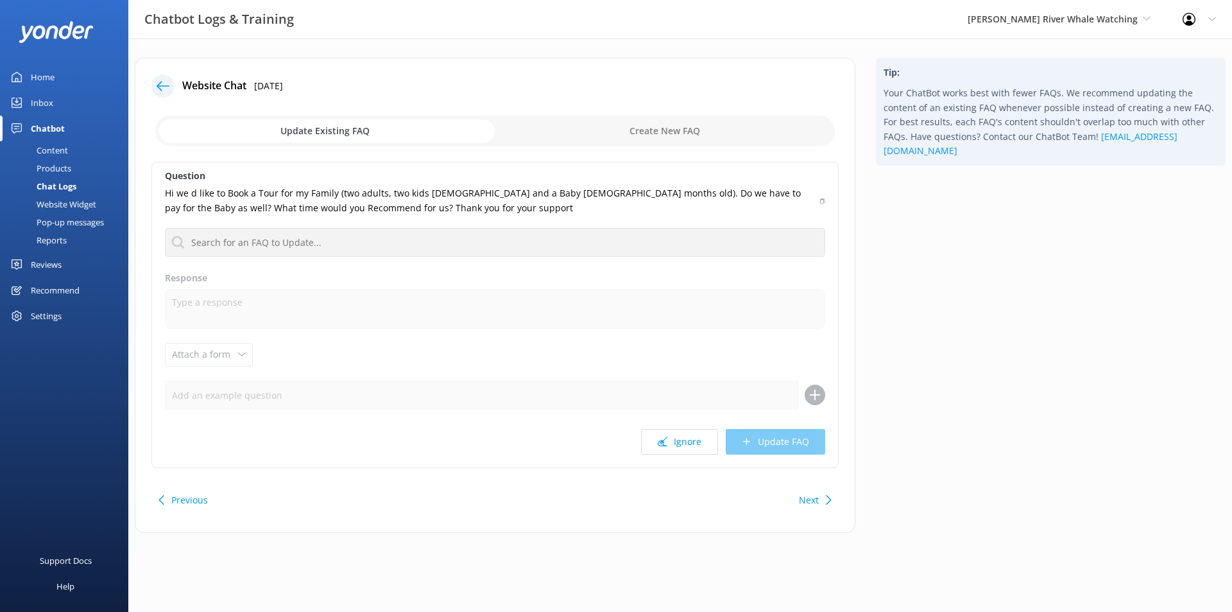
click at [30, 74] on link "Home" at bounding box center [64, 77] width 128 height 26
